Goal: Entertainment & Leisure: Consume media (video, audio)

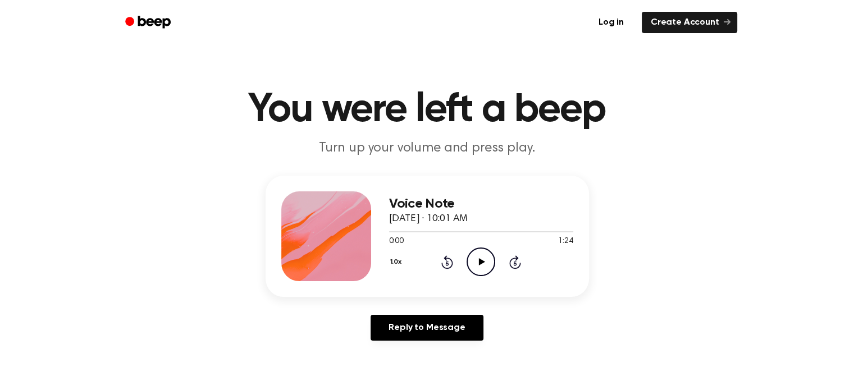
click at [479, 254] on icon "Play Audio" at bounding box center [481, 262] width 29 height 29
click at [486, 260] on icon "Pause Audio" at bounding box center [481, 262] width 29 height 29
click at [487, 255] on icon "Play Audio" at bounding box center [481, 262] width 29 height 29
